Goal: Entertainment & Leisure: Consume media (video, audio)

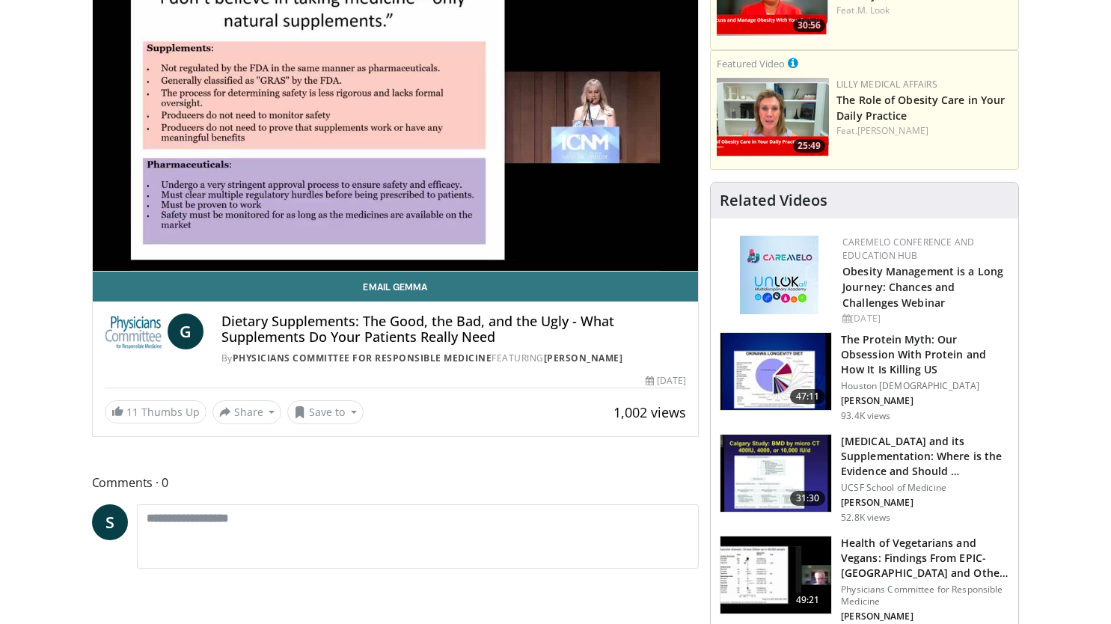
scroll to position [183, 0]
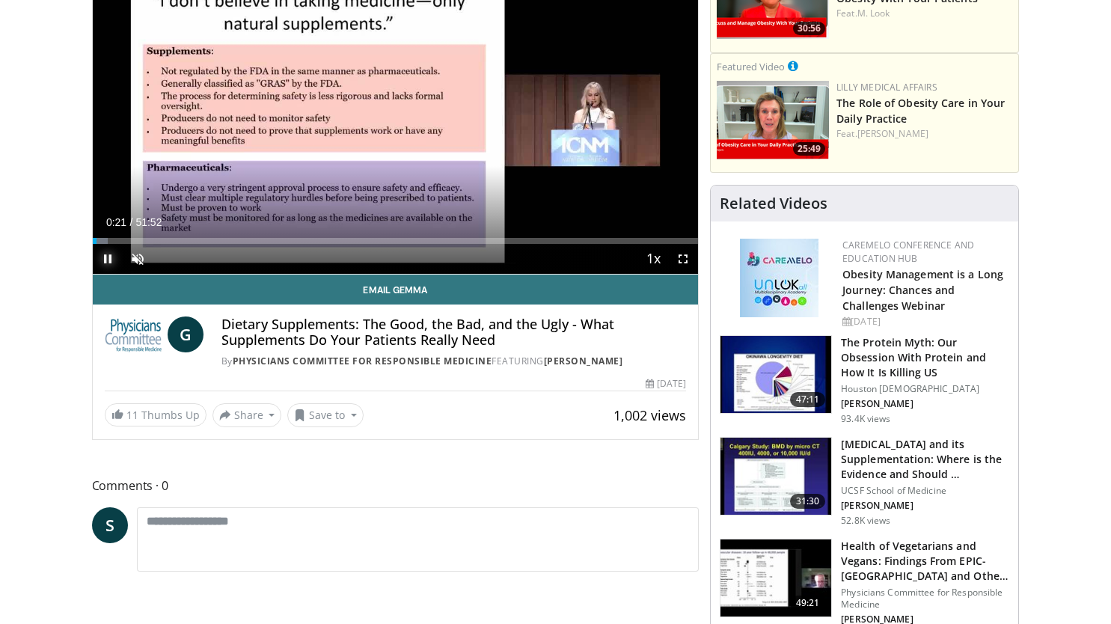
click at [108, 257] on span "Video Player" at bounding box center [108, 259] width 30 height 30
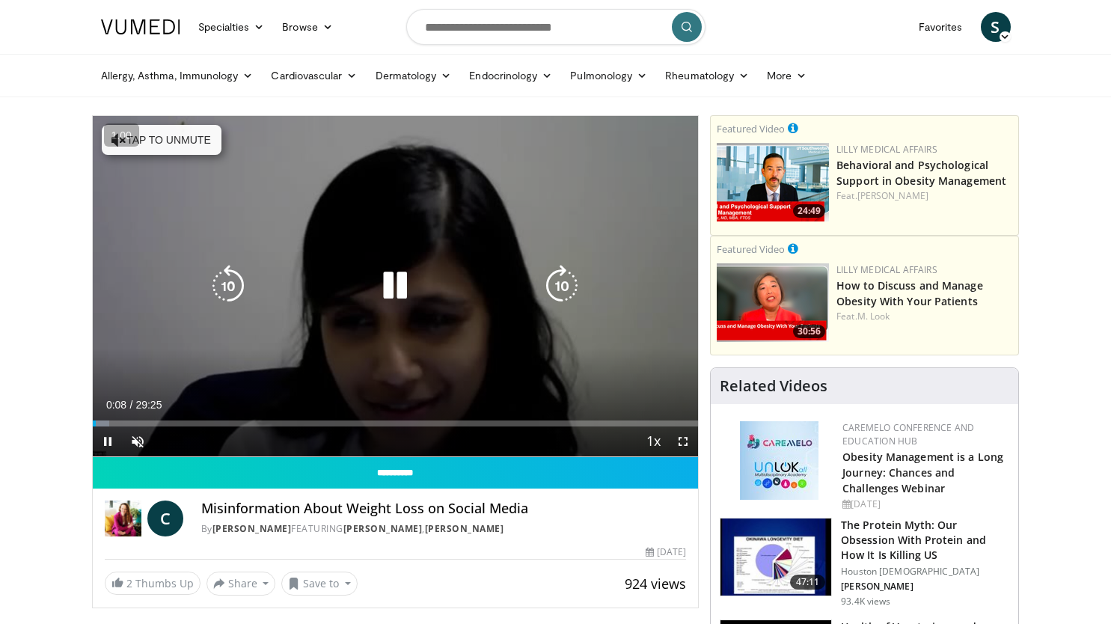
click at [392, 276] on icon "Video Player" at bounding box center [395, 286] width 42 height 42
